Goal: Information Seeking & Learning: Learn about a topic

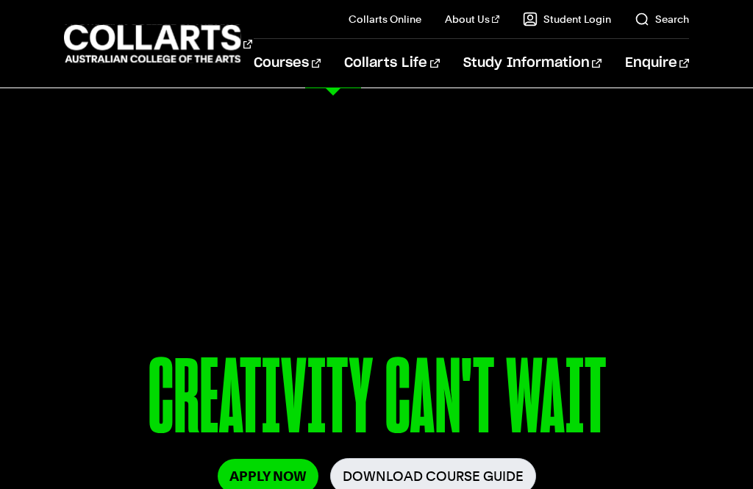
click at [457, 314] on link "Screen & Media" at bounding box center [457, 316] width 140 height 18
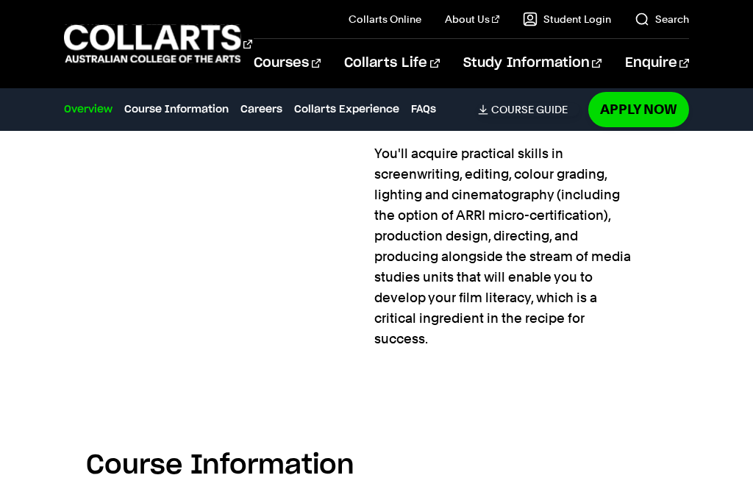
scroll to position [1378, 0]
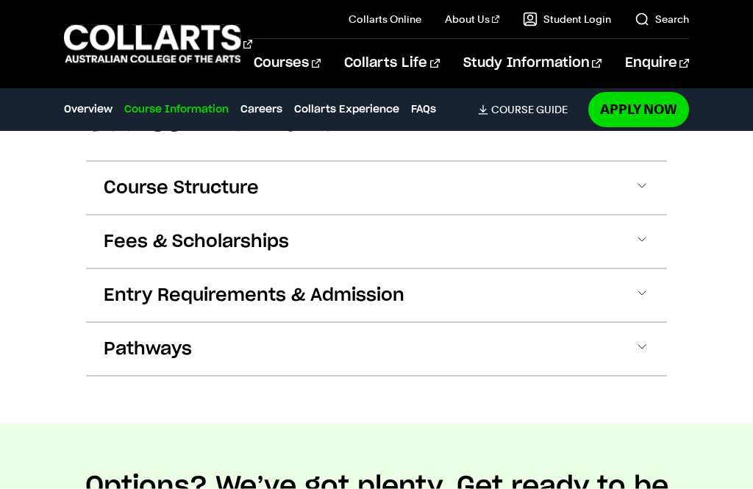
click at [640, 241] on span at bounding box center [641, 241] width 15 height 19
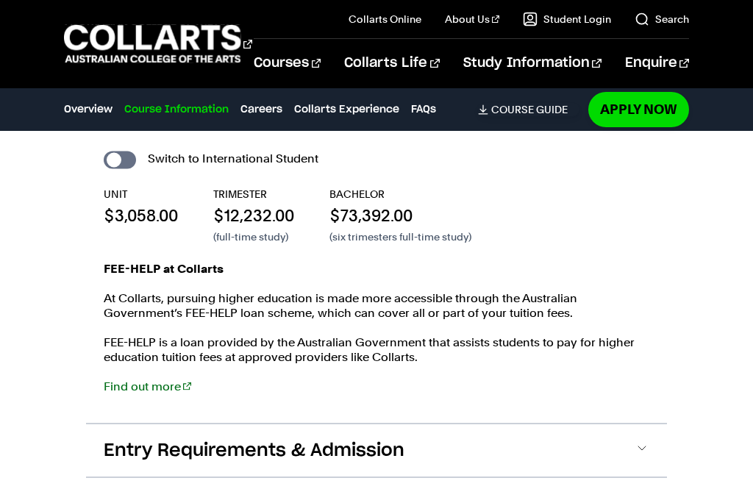
scroll to position [1899, 0]
click at [639, 446] on span at bounding box center [641, 449] width 15 height 19
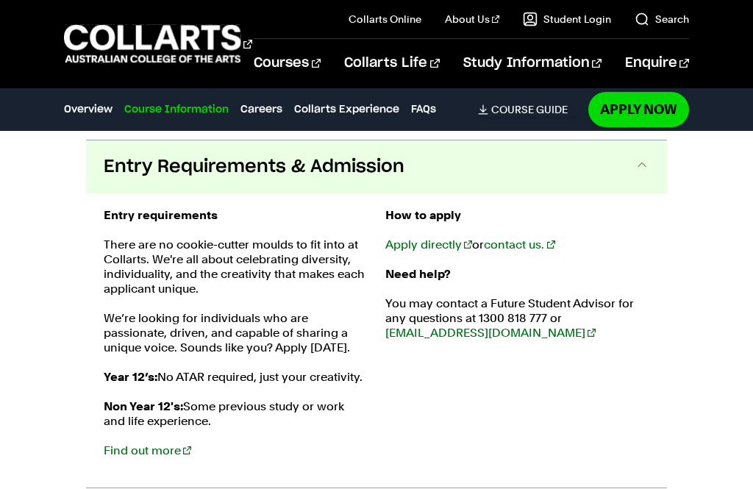
scroll to position [2190, 0]
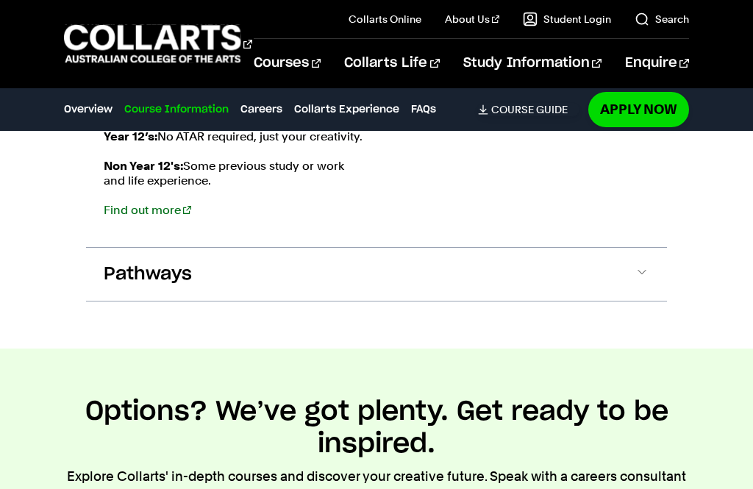
click at [642, 273] on span at bounding box center [641, 274] width 15 height 19
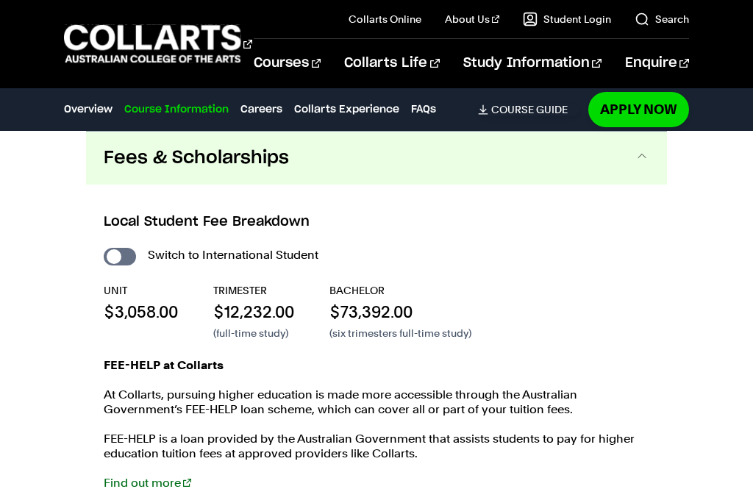
scroll to position [1794, 0]
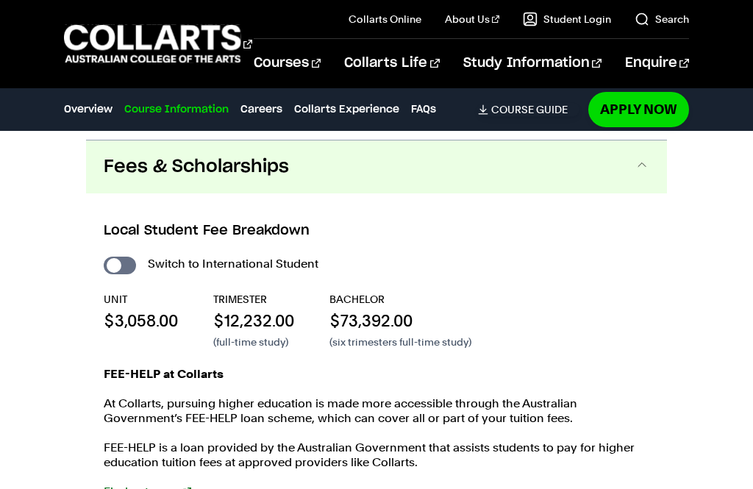
click at [126, 266] on input "International Student" at bounding box center [120, 266] width 32 height 18
checkbox input "true"
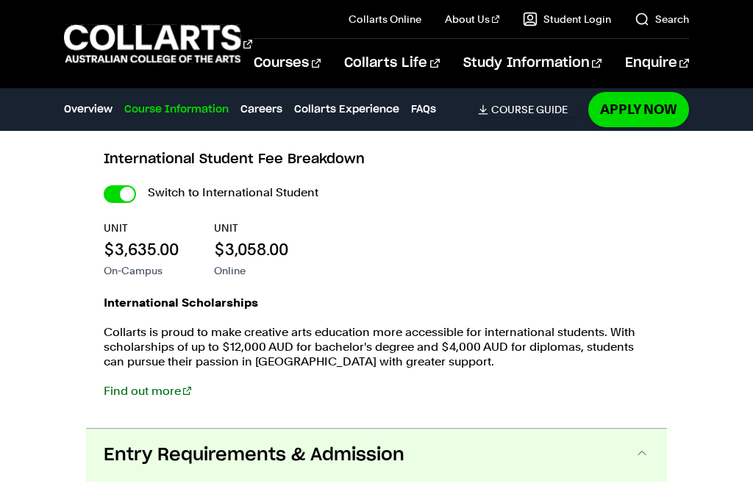
scroll to position [1809, 0]
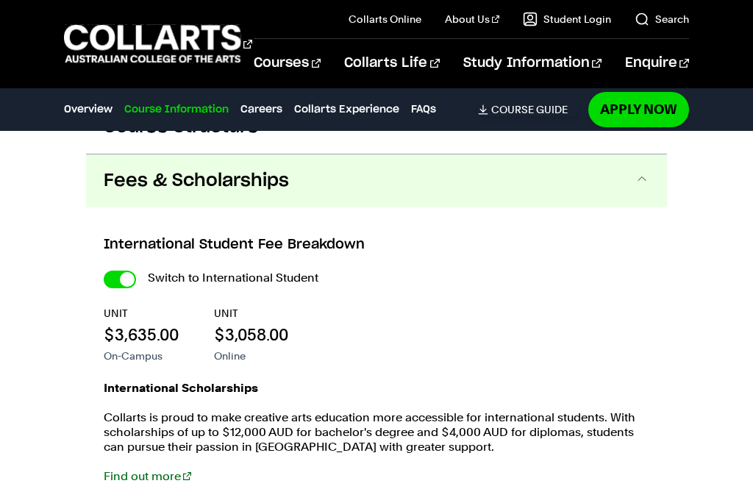
click at [127, 275] on input "International Student" at bounding box center [120, 280] width 32 height 18
checkbox input "false"
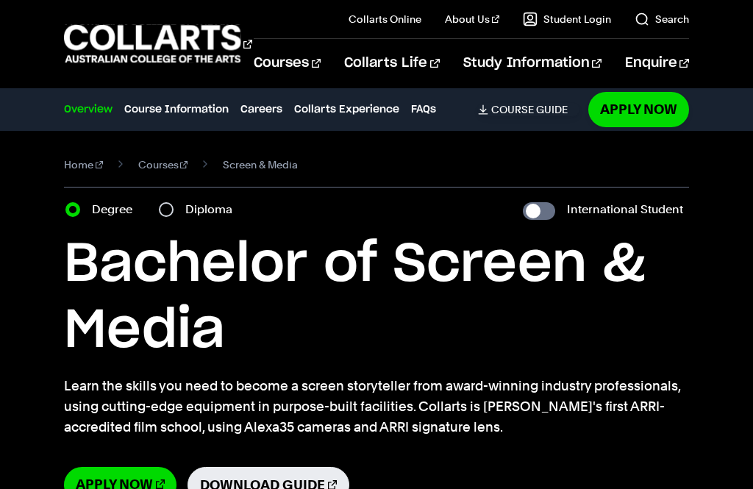
click at [423, 111] on link "FAQs" at bounding box center [423, 109] width 25 height 16
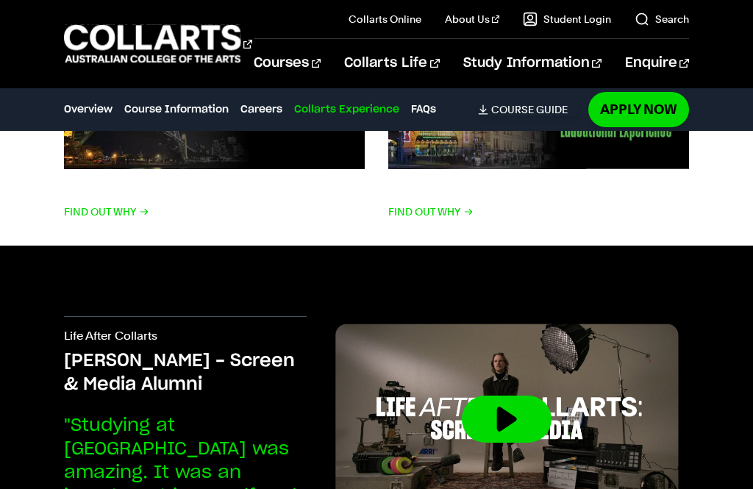
scroll to position [5720, 0]
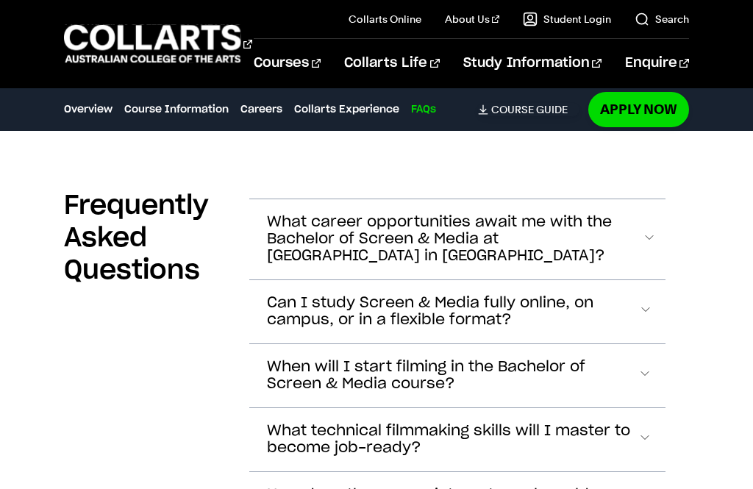
click at [639, 214] on span "What career opportunities await me with the Bachelor of Screen & Media at Colla…" at bounding box center [454, 239] width 374 height 51
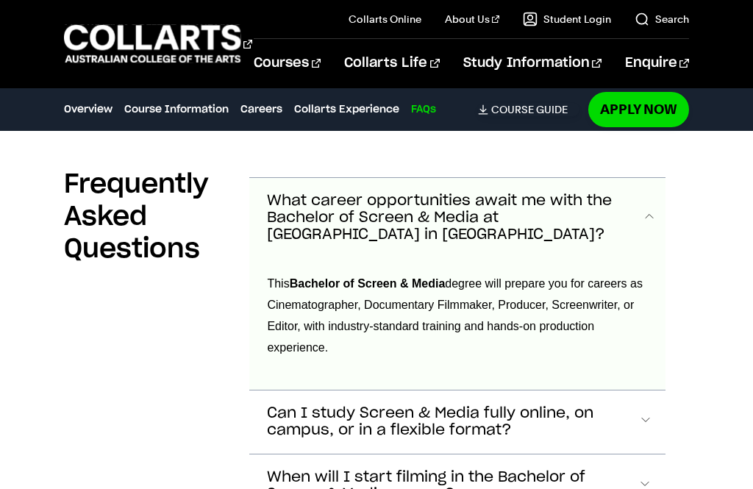
scroll to position [5757, 0]
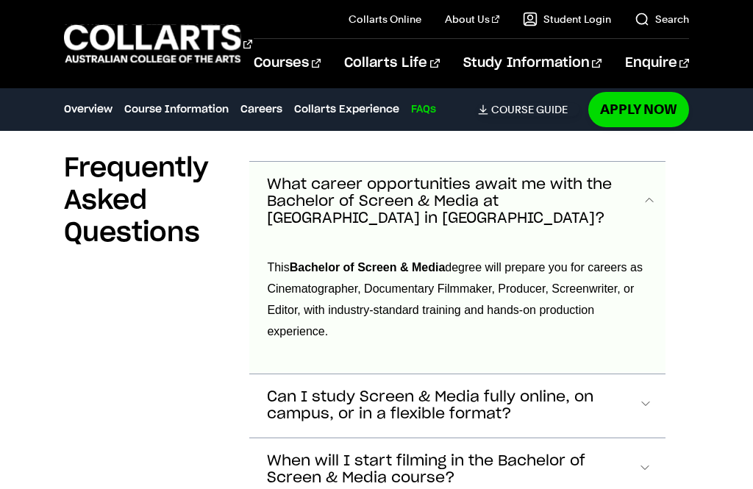
click at [646, 396] on span "Accordion Section" at bounding box center [643, 405] width 10 height 19
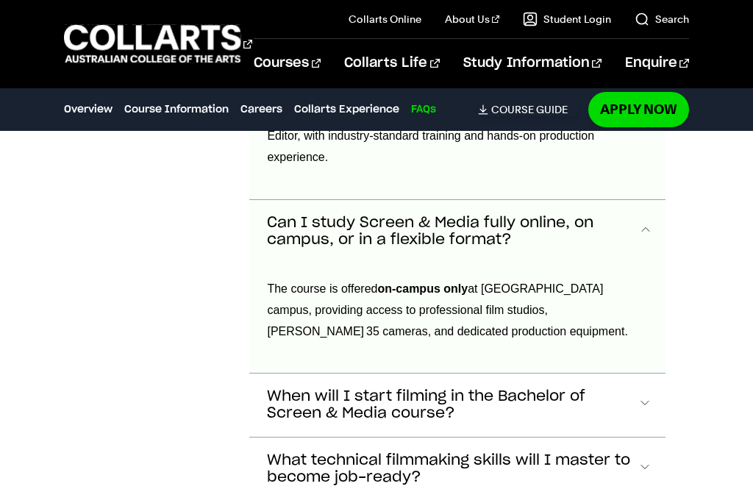
scroll to position [5945, 0]
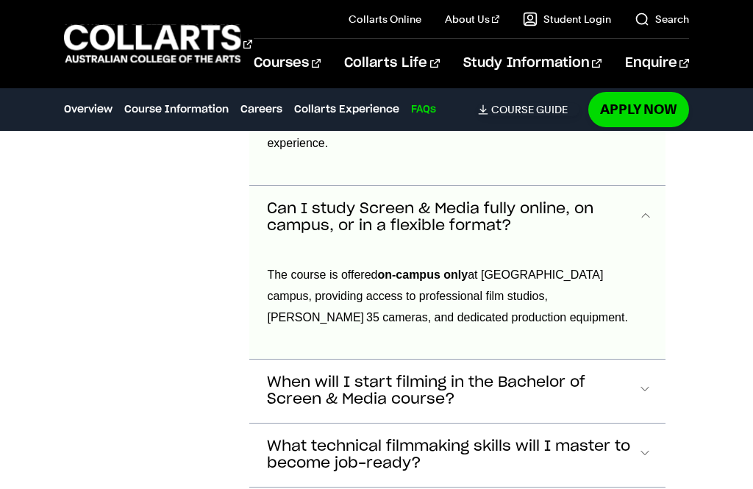
click at [645, 382] on span "Accordion Section" at bounding box center [642, 391] width 10 height 19
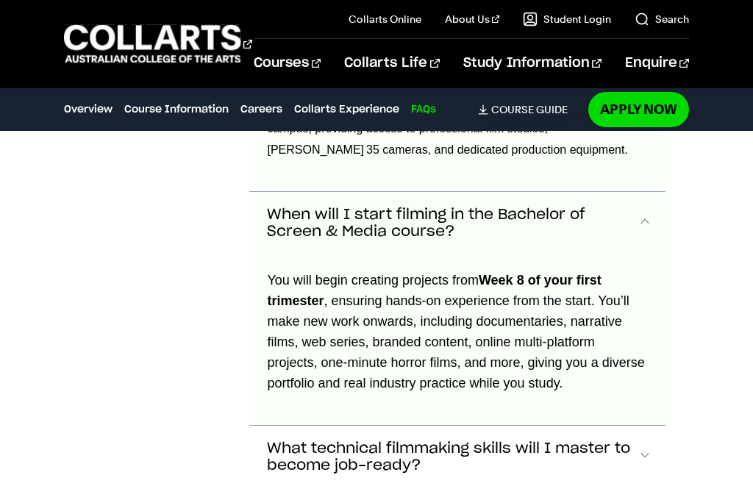
scroll to position [6117, 0]
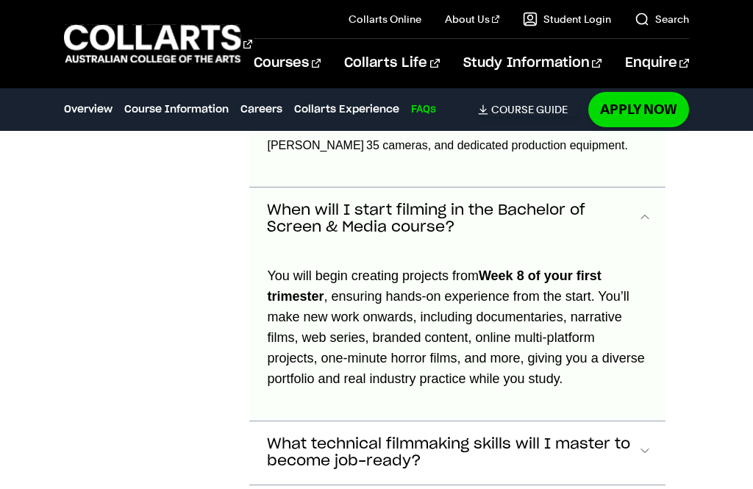
click at [644, 443] on span "Accordion Section" at bounding box center [642, 452] width 10 height 19
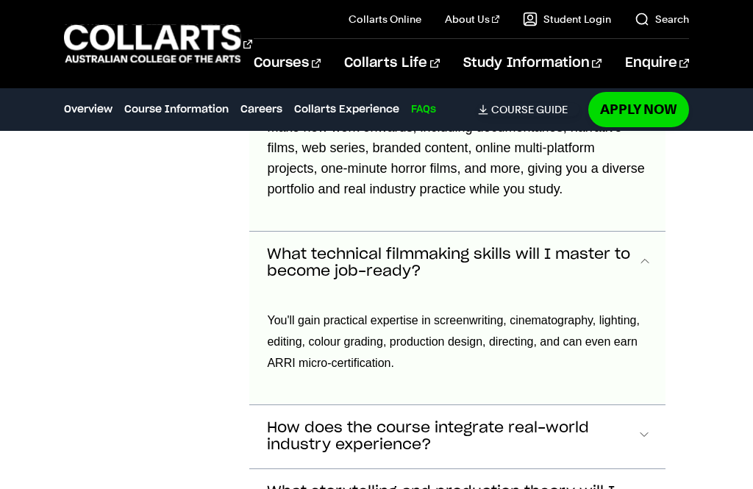
scroll to position [6350, 0]
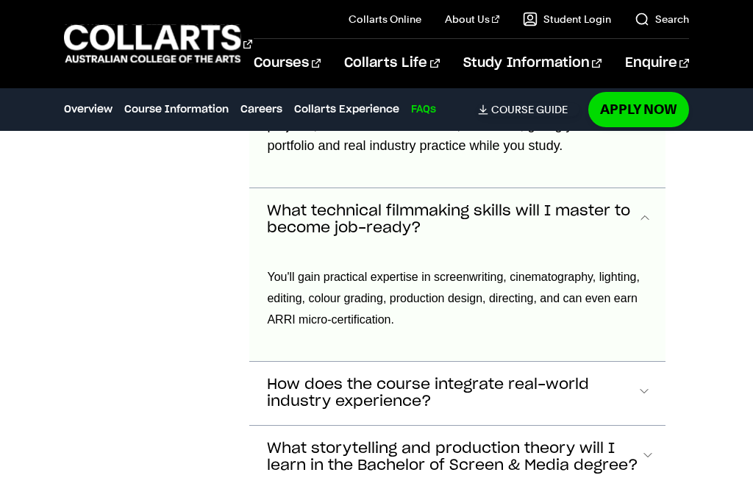
click at [646, 384] on span "Accordion Section" at bounding box center [642, 393] width 11 height 19
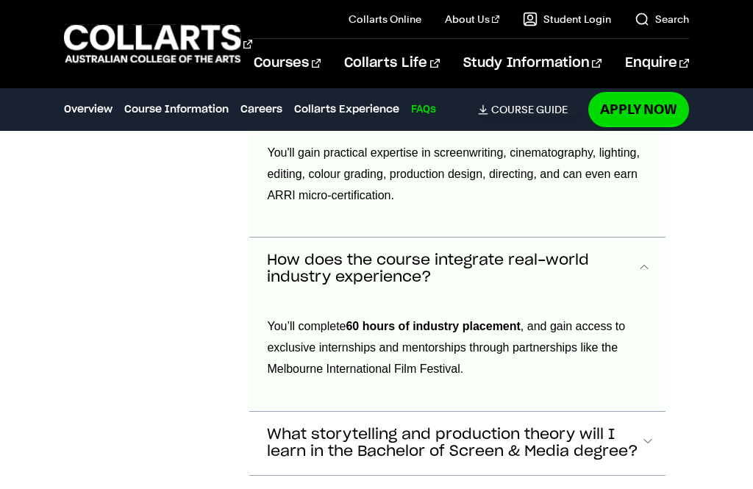
scroll to position [6522, 0]
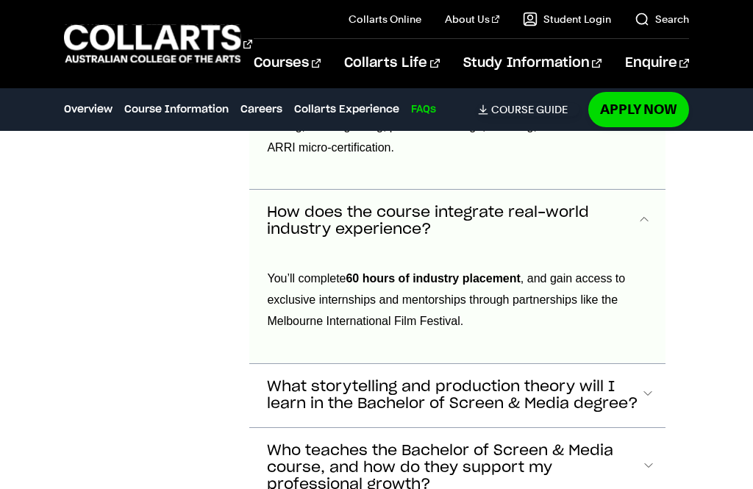
click at [644, 386] on span "Accordion Section" at bounding box center [643, 395] width 7 height 19
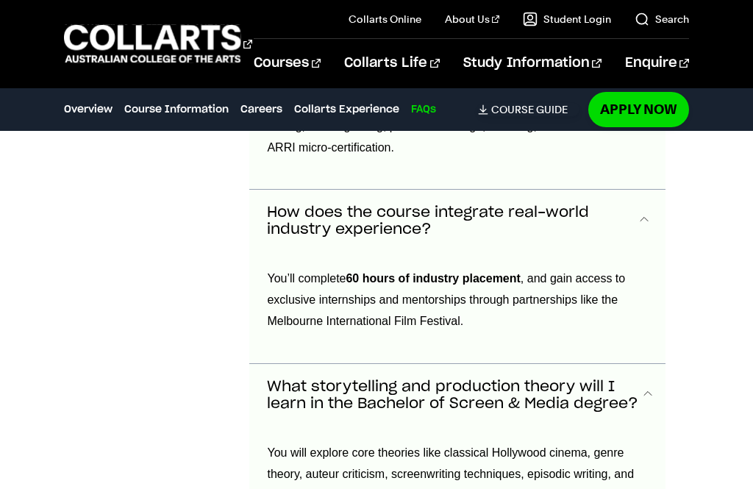
scroll to position [6694, 0]
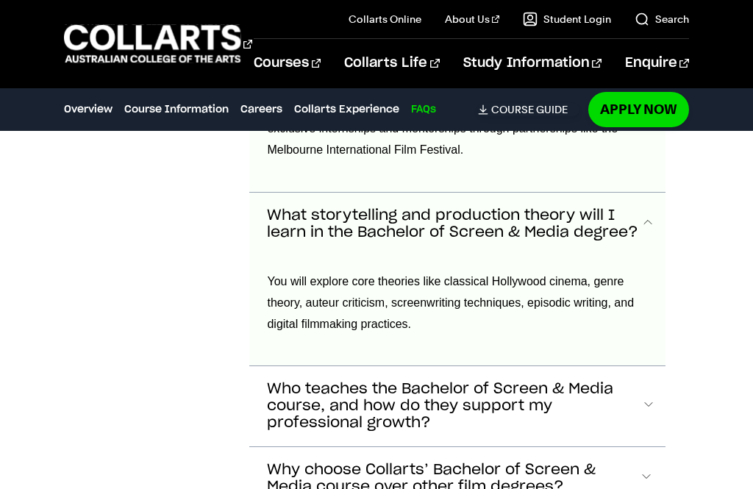
click at [642, 397] on span "Accordion Section" at bounding box center [644, 406] width 7 height 19
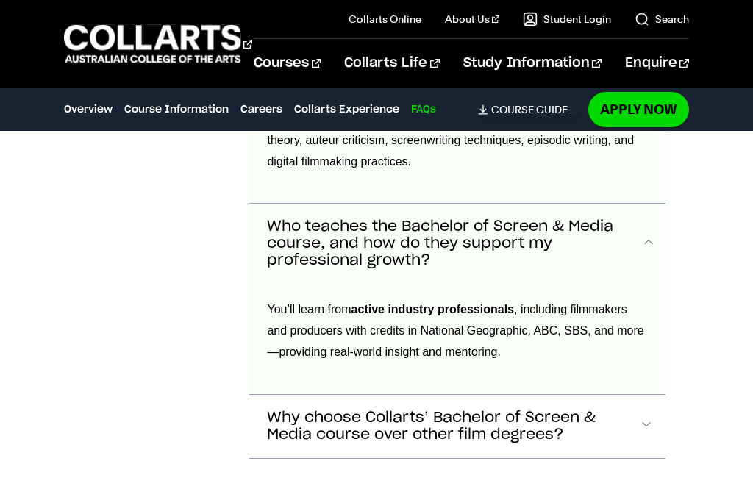
scroll to position [6866, 0]
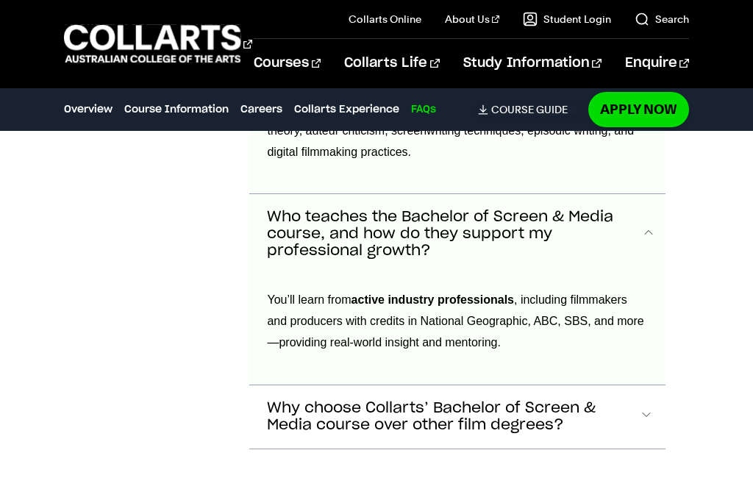
click at [644, 407] on span "Accordion Section" at bounding box center [643, 416] width 9 height 19
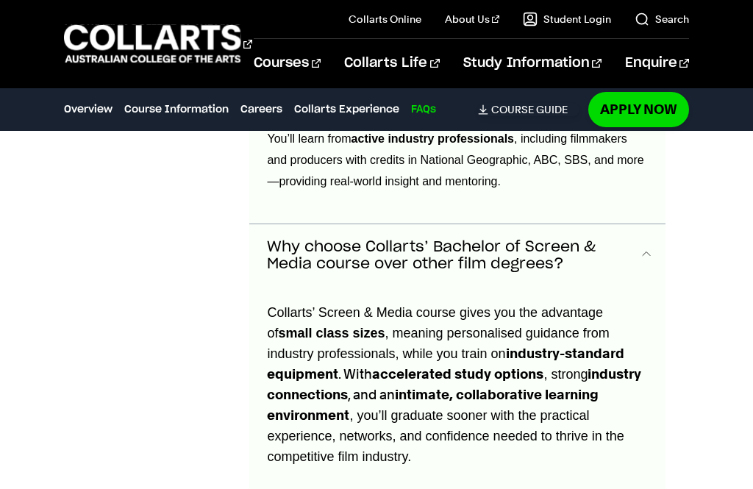
scroll to position [7056, 0]
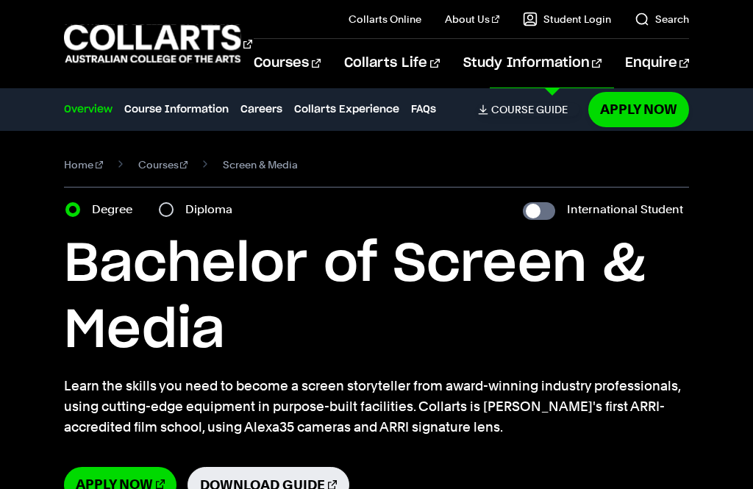
click at [410, 161] on link "VET Students" at bounding box center [364, 176] width 176 height 50
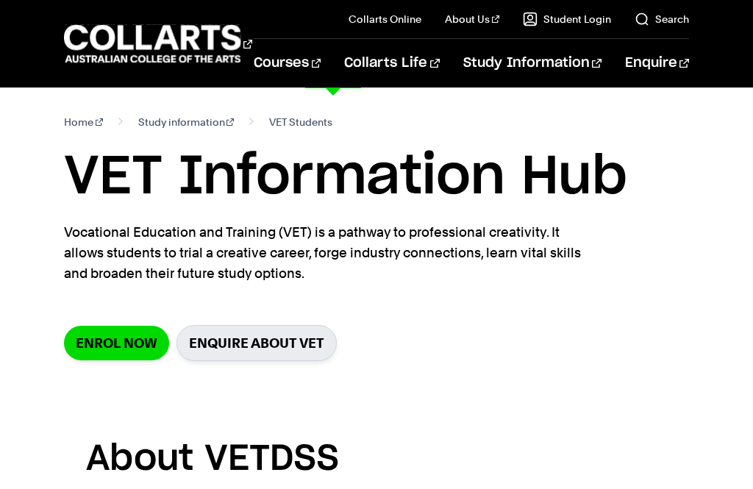
click at [593, 279] on link "Game Design" at bounding box center [619, 272] width 140 height 18
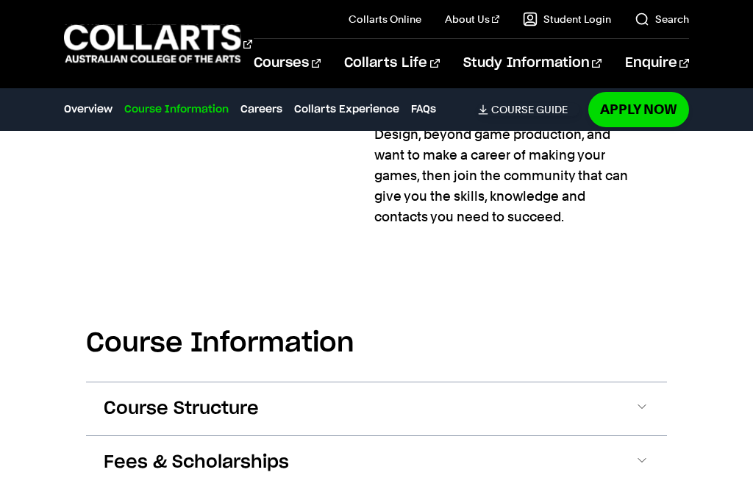
scroll to position [2381, 0]
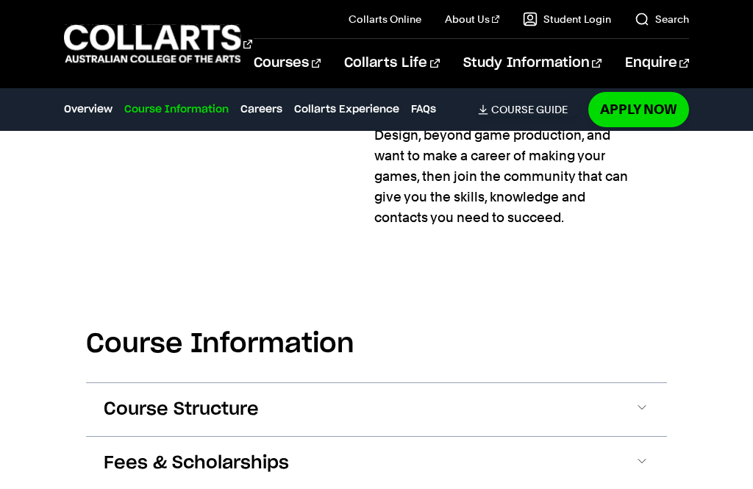
click at [646, 454] on span at bounding box center [641, 463] width 15 height 19
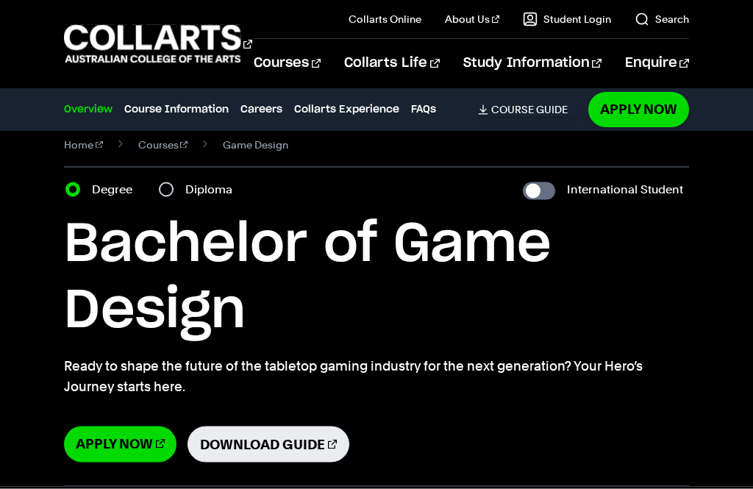
scroll to position [0, 0]
